Goal: Information Seeking & Learning: Check status

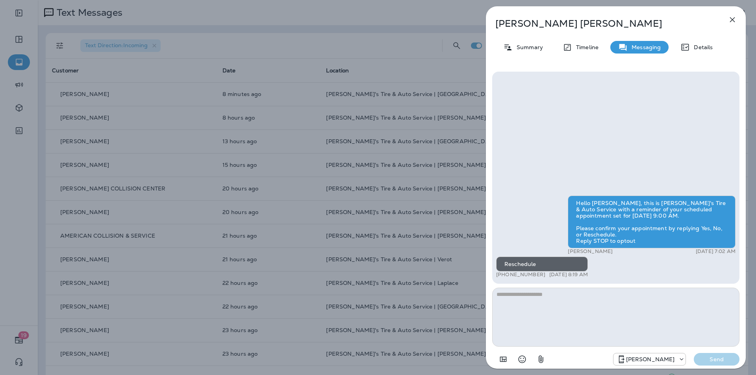
click at [736, 19] on icon "button" at bounding box center [732, 19] width 9 height 9
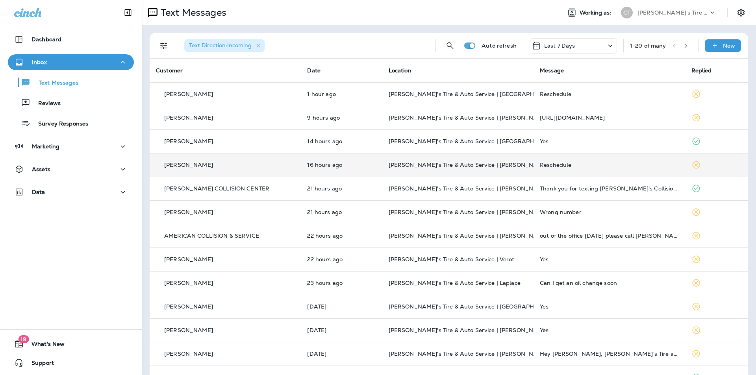
click at [615, 167] on div "Reschedule" at bounding box center [609, 165] width 139 height 6
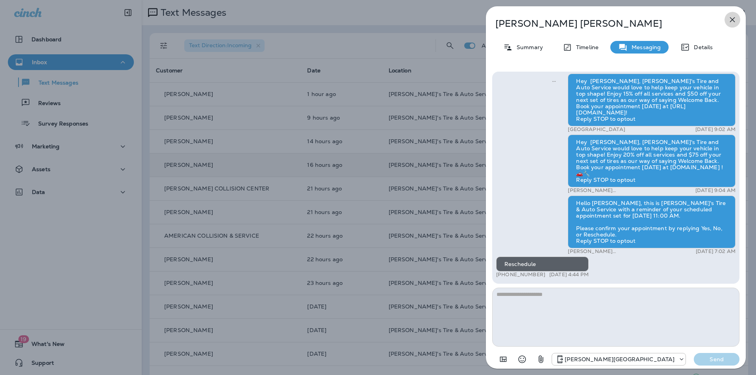
click at [732, 19] on icon "button" at bounding box center [732, 19] width 5 height 5
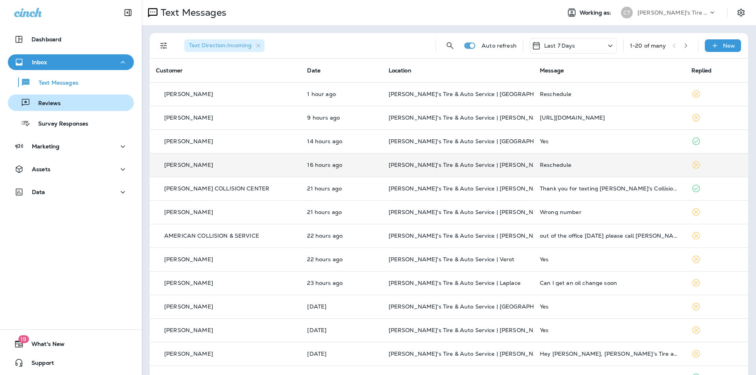
click at [61, 103] on div "Reviews" at bounding box center [71, 103] width 120 height 12
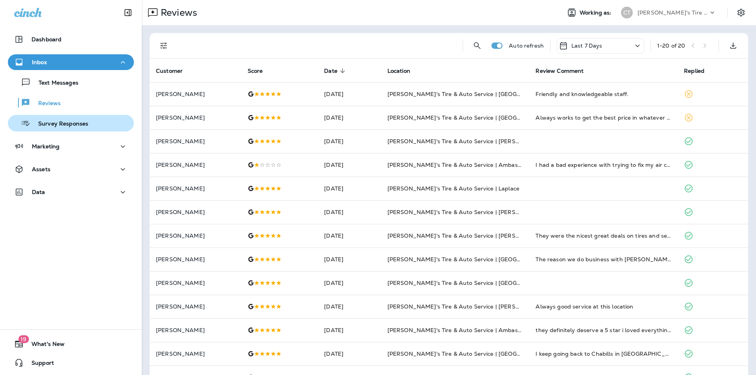
click at [65, 124] on p "Survey Responses" at bounding box center [59, 123] width 58 height 7
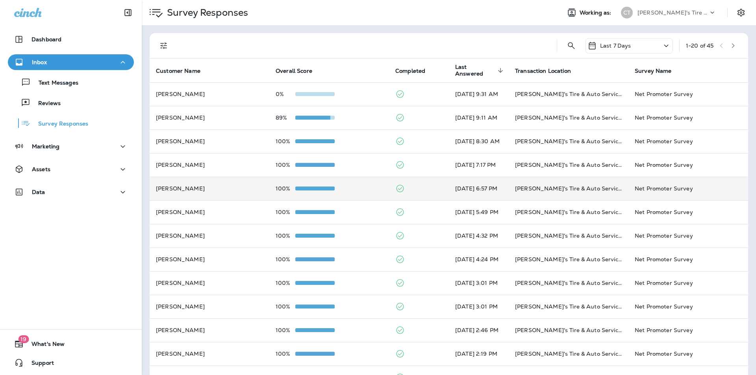
click at [355, 186] on div "100%" at bounding box center [329, 188] width 107 height 6
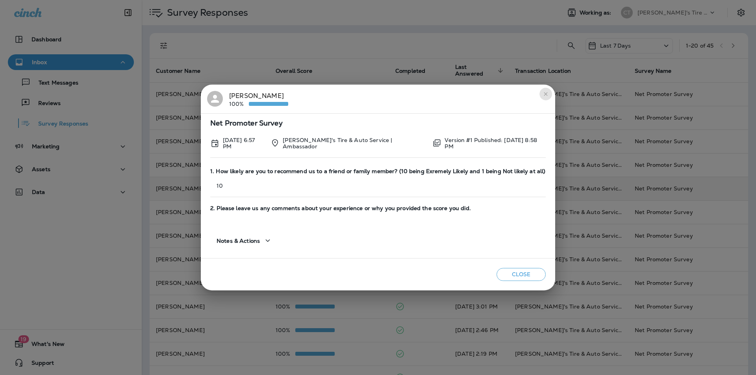
click at [546, 95] on icon "close" at bounding box center [546, 94] width 4 height 4
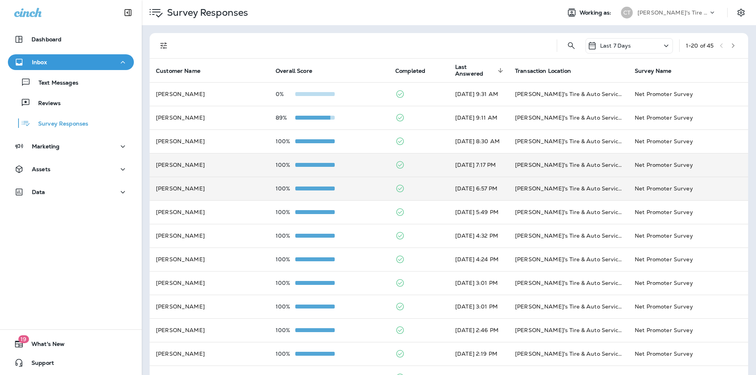
click at [365, 160] on td "100%" at bounding box center [329, 165] width 120 height 24
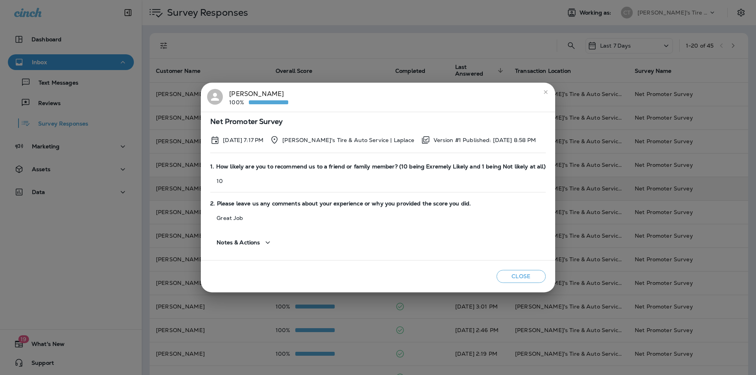
click at [543, 92] on icon "close" at bounding box center [546, 92] width 6 height 6
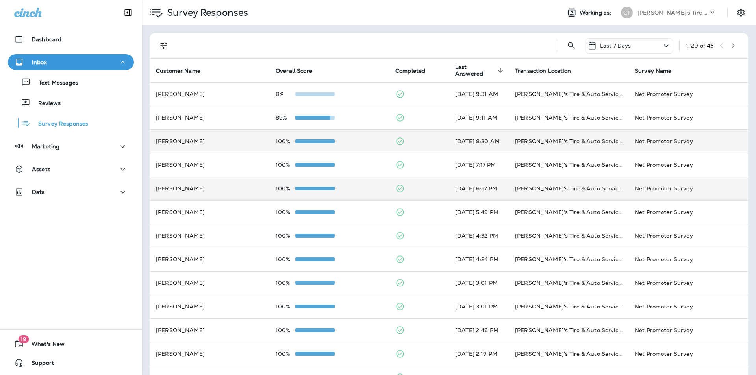
click at [353, 136] on td "100%" at bounding box center [329, 142] width 120 height 24
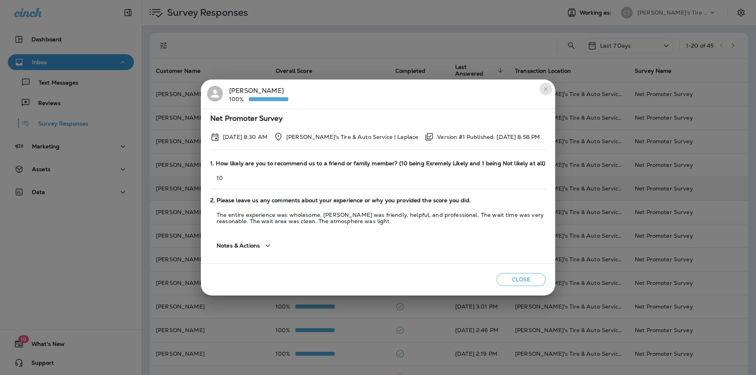
click at [544, 87] on icon "close" at bounding box center [546, 89] width 6 height 6
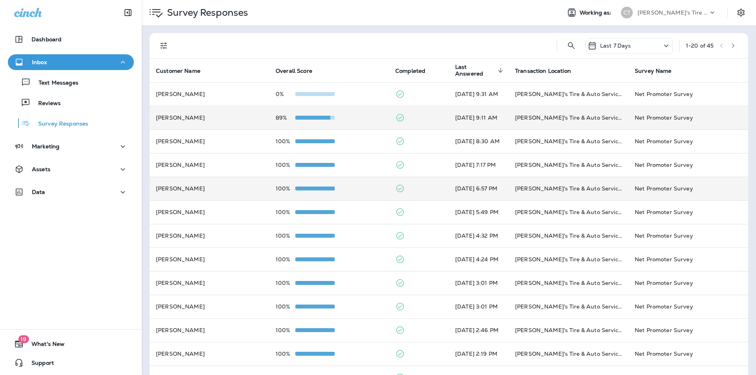
click at [361, 119] on div "89%" at bounding box center [329, 118] width 107 height 6
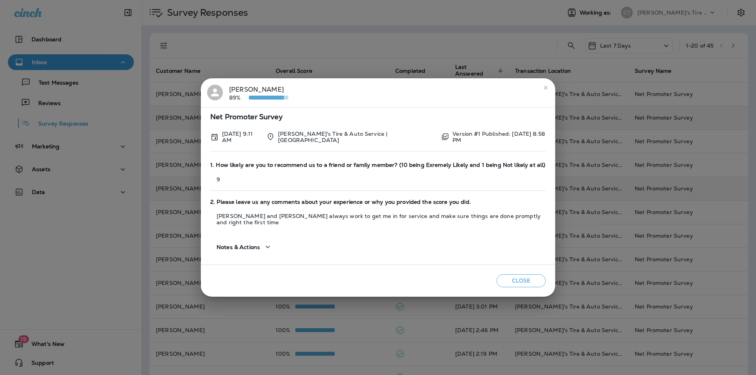
click at [371, 99] on div "Ron Holman 89%" at bounding box center [378, 93] width 342 height 17
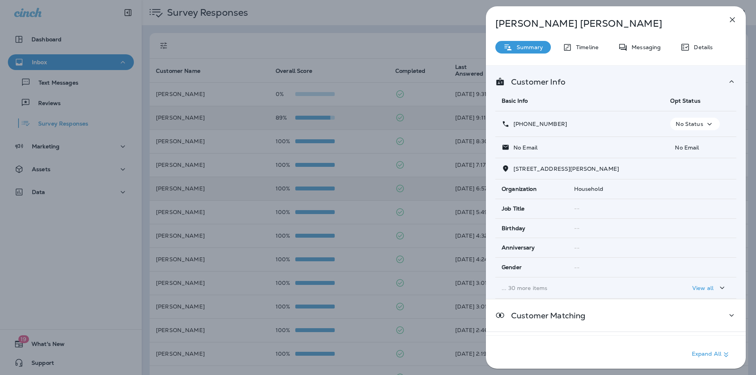
click at [735, 20] on icon "button" at bounding box center [732, 19] width 9 height 9
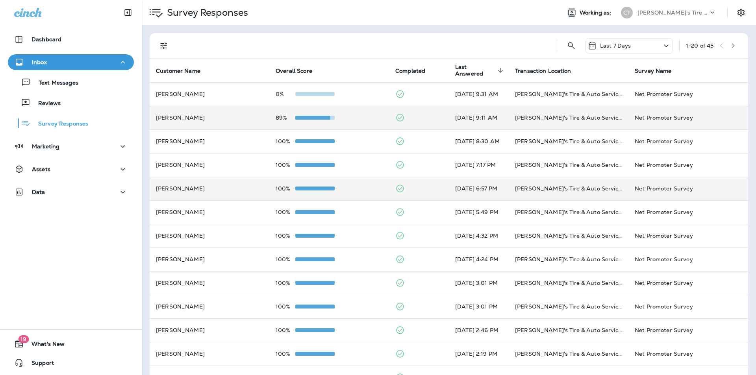
click at [359, 116] on div "89%" at bounding box center [329, 118] width 107 height 6
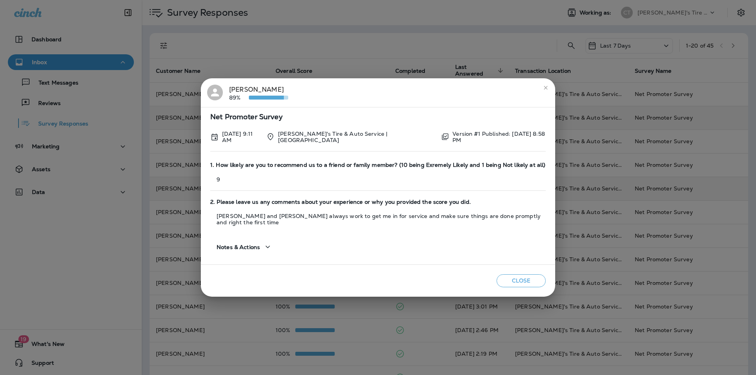
click at [543, 91] on icon "close" at bounding box center [546, 88] width 6 height 6
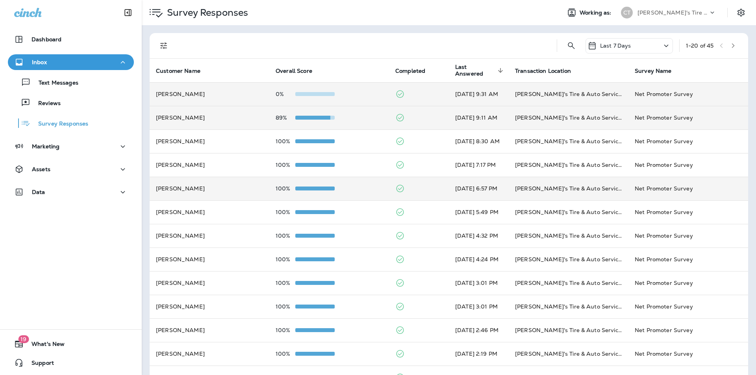
click at [337, 91] on td "0%" at bounding box center [329, 94] width 120 height 24
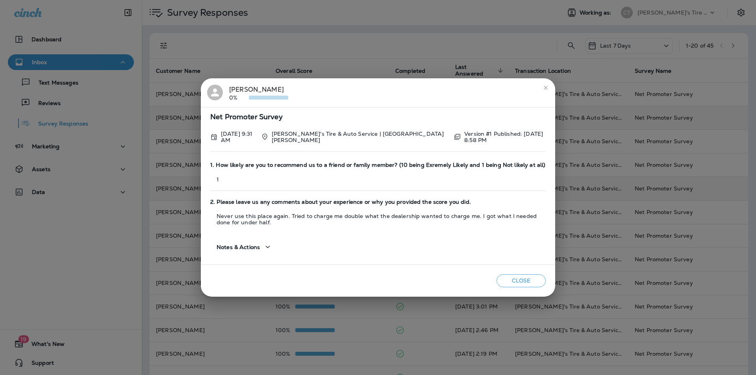
click at [363, 104] on h2 "Darryl Boudreaux 0%" at bounding box center [378, 92] width 354 height 29
click at [545, 89] on icon "close" at bounding box center [546, 88] width 4 height 4
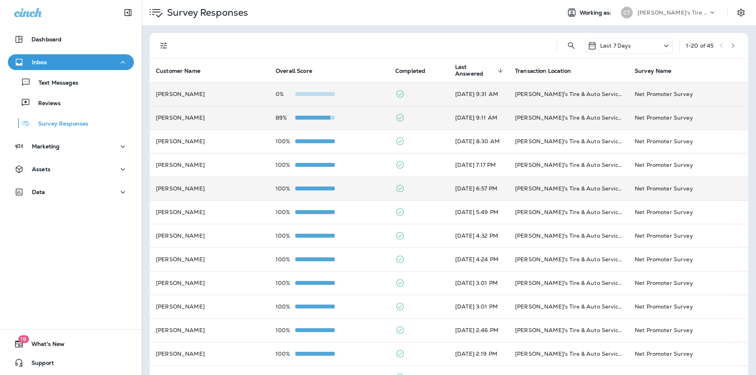
click at [497, 95] on td "Sep 5, 2025 9:31 AM" at bounding box center [479, 94] width 60 height 24
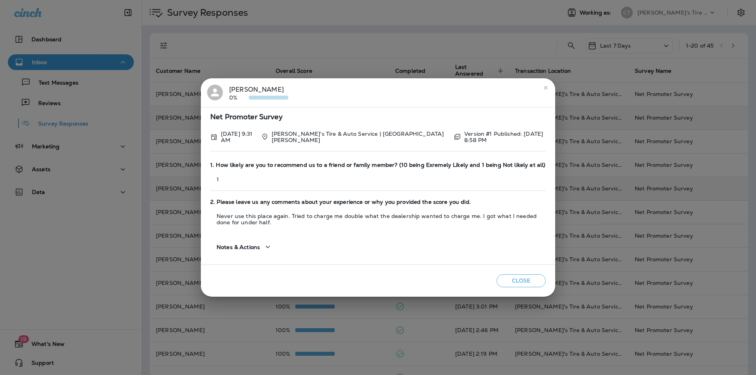
click at [323, 100] on div "Darryl Boudreaux 0%" at bounding box center [378, 93] width 342 height 17
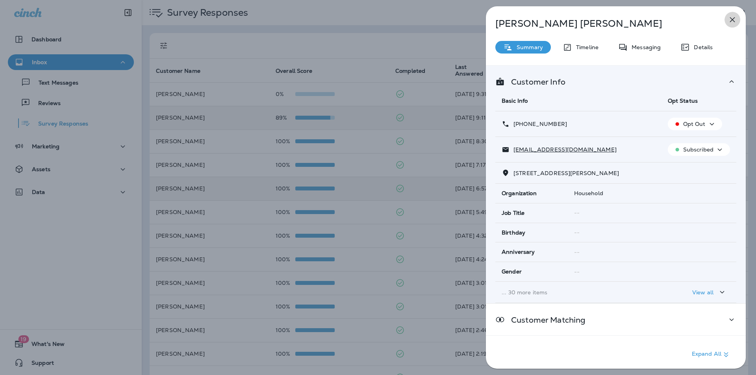
click at [732, 17] on icon "button" at bounding box center [732, 19] width 9 height 9
